Goal: Task Accomplishment & Management: Use online tool/utility

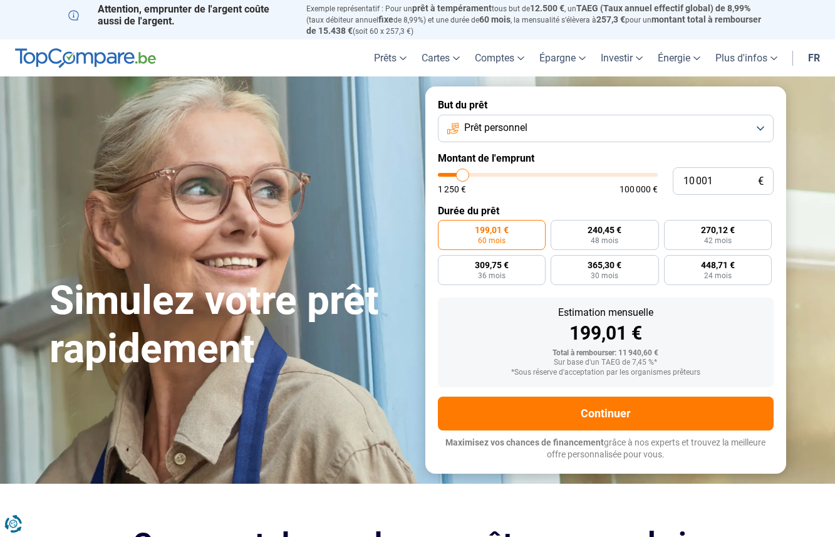
click at [588, 135] on button "Prêt personnel" at bounding box center [606, 129] width 336 height 28
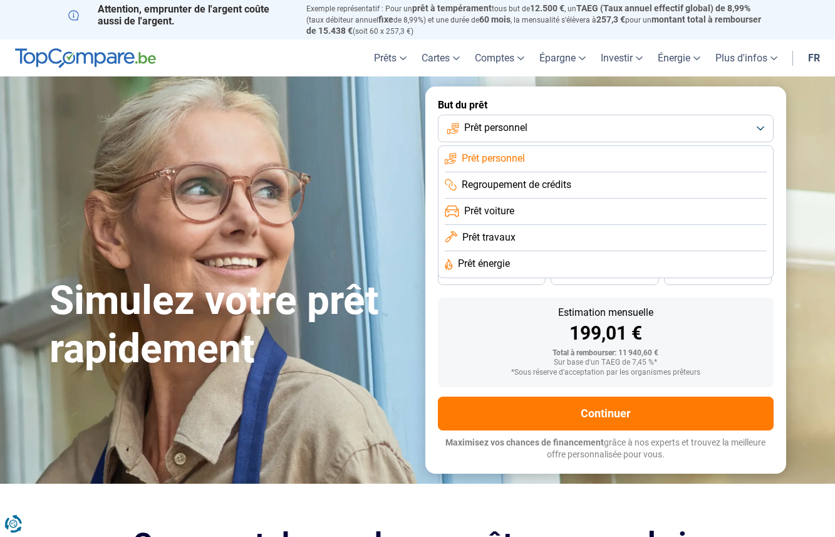
click at [588, 135] on button "Prêt personnel" at bounding box center [606, 129] width 336 height 28
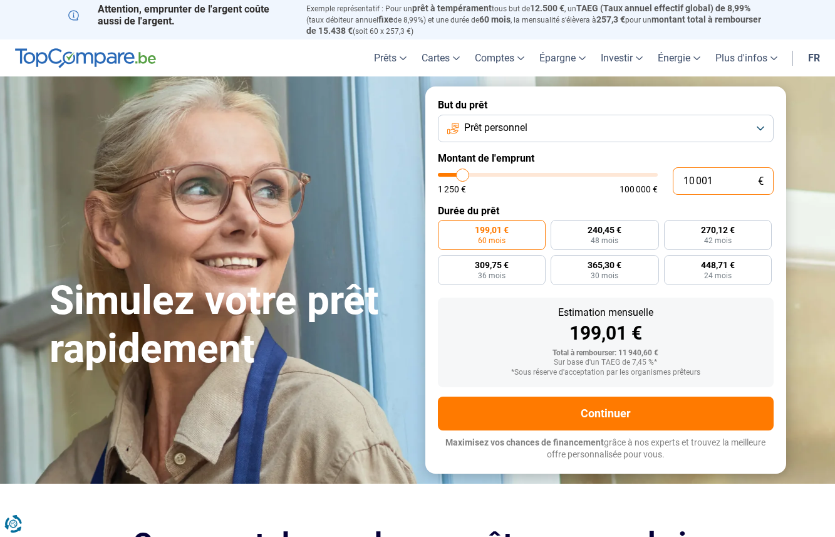
click at [708, 182] on input "10 001" at bounding box center [723, 181] width 101 height 28
drag, startPoint x: 722, startPoint y: 178, endPoint x: 664, endPoint y: 175, distance: 57.7
click at [664, 175] on div "10 001 € 1 250 € 100 000 €" at bounding box center [606, 181] width 336 height 28
type input "3"
type input "1250"
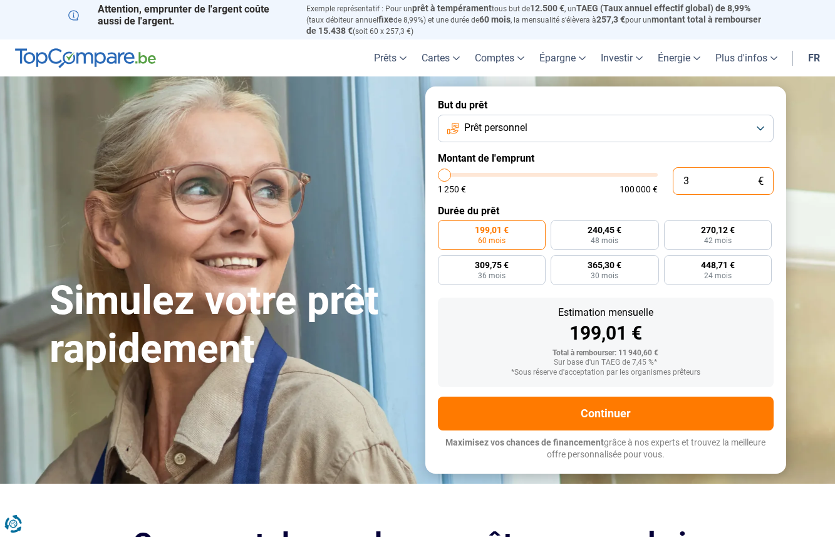
type input "35"
type input "1250"
type input "352"
type input "1250"
type input "3 529"
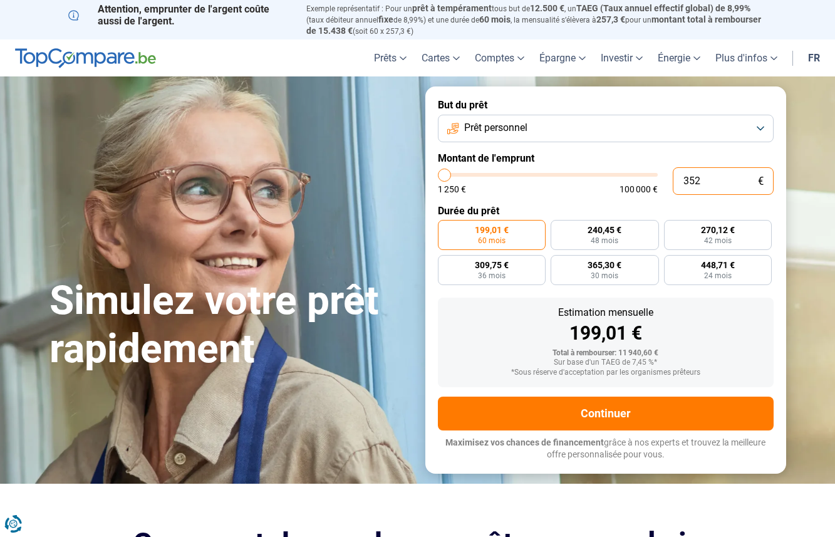
type input "3500"
type input "35 290"
type input "35250"
type input "352 900"
type input "100000"
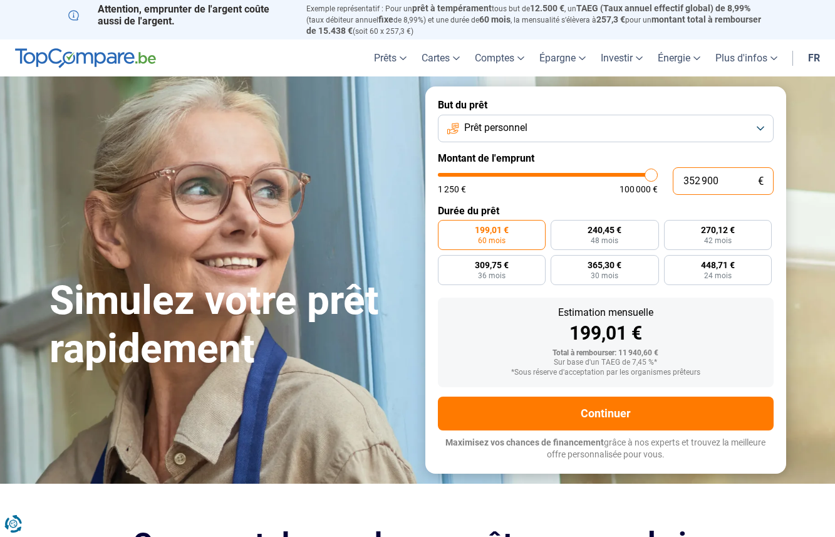
type input "100 000"
type input "100000"
radio input "false"
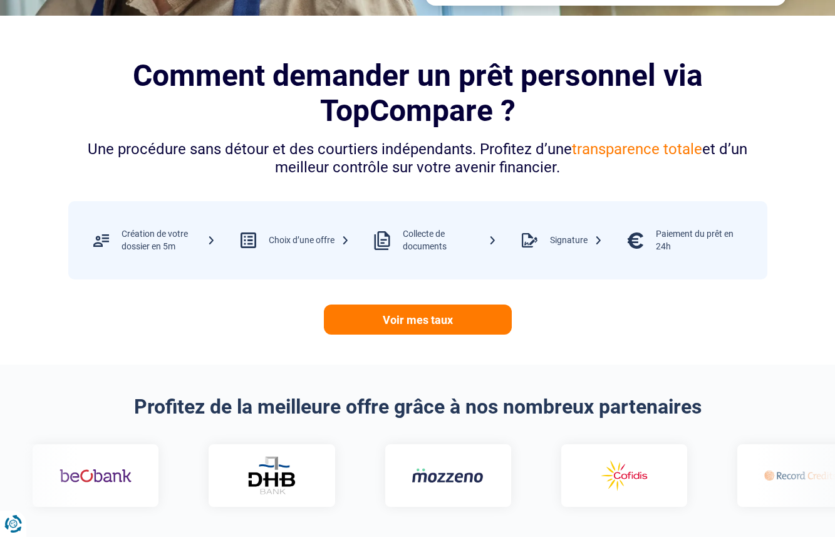
scroll to position [468, 0]
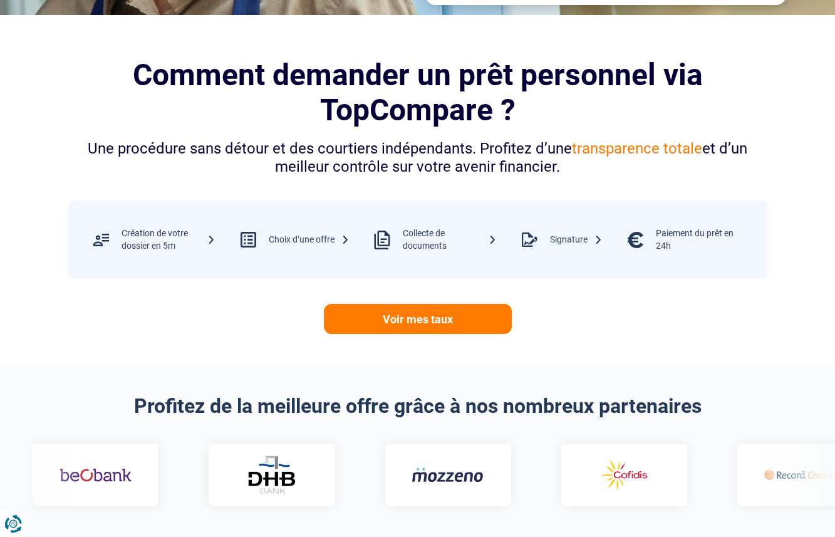
type input "100 000"
